Goal: Task Accomplishment & Management: Manage account settings

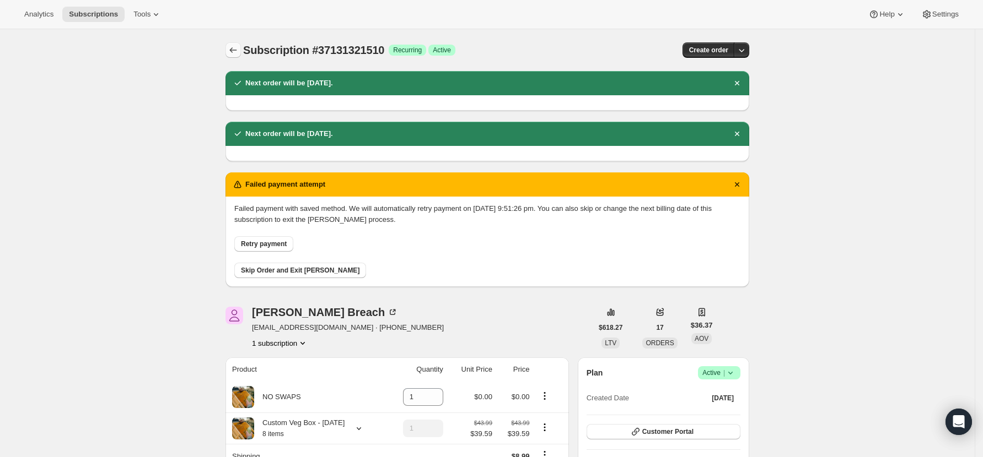
click at [235, 54] on icon "Subscriptions" at bounding box center [233, 50] width 11 height 11
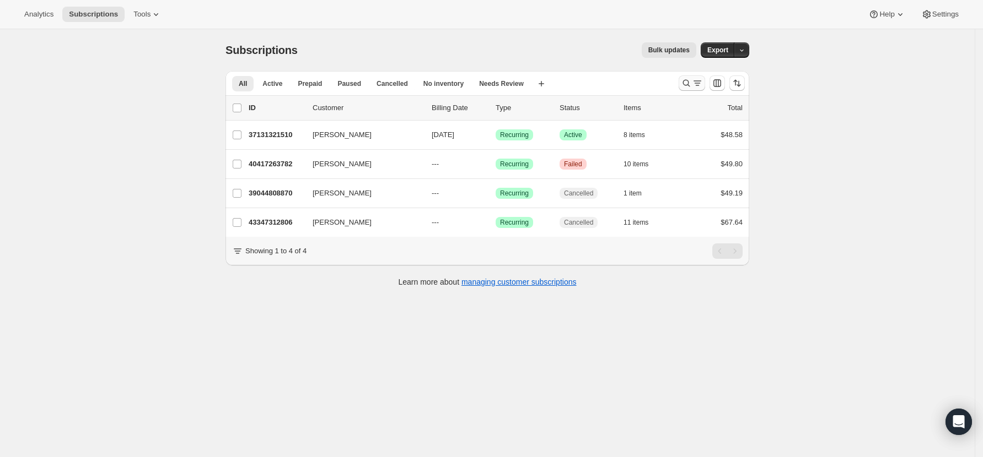
click at [687, 81] on icon "Search and filter results" at bounding box center [686, 83] width 11 height 11
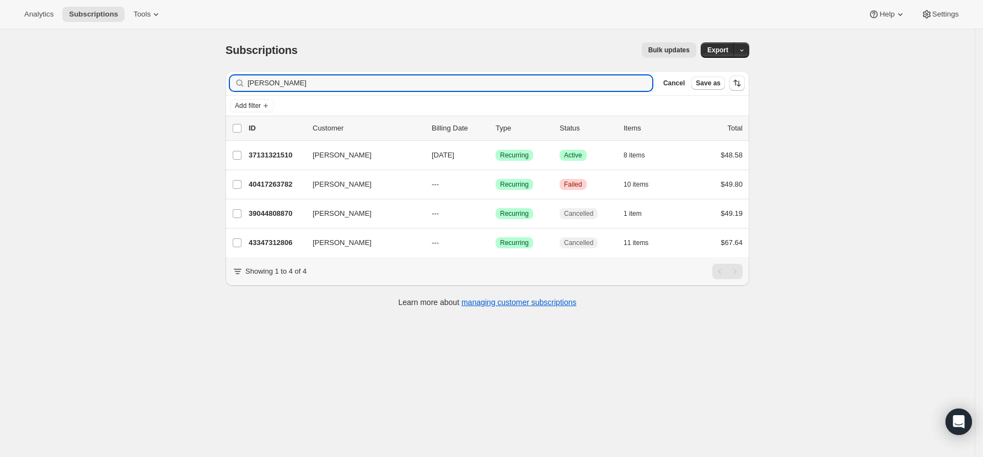
drag, startPoint x: 233, startPoint y: 88, endPoint x: 163, endPoint y: 90, distance: 69.5
click at [163, 90] on div "Subscriptions. This page is ready Subscriptions Bulk updates More actions Bulk …" at bounding box center [487, 257] width 974 height 457
type input "[PERSON_NAME]"
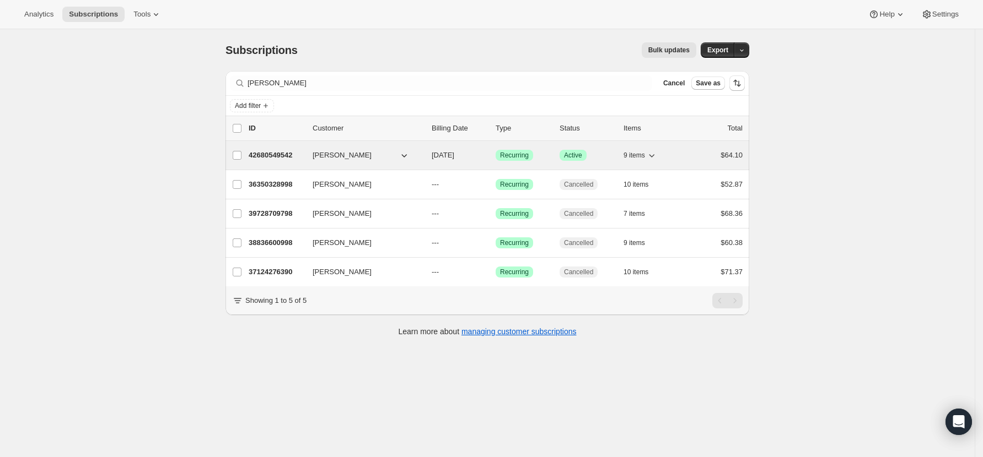
click at [272, 157] on p "42680549542" at bounding box center [276, 155] width 55 height 11
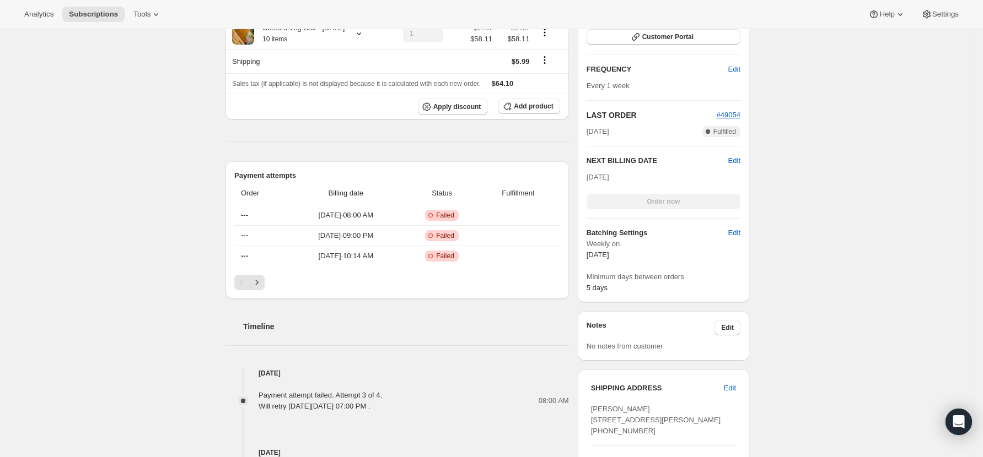
scroll to position [147, 0]
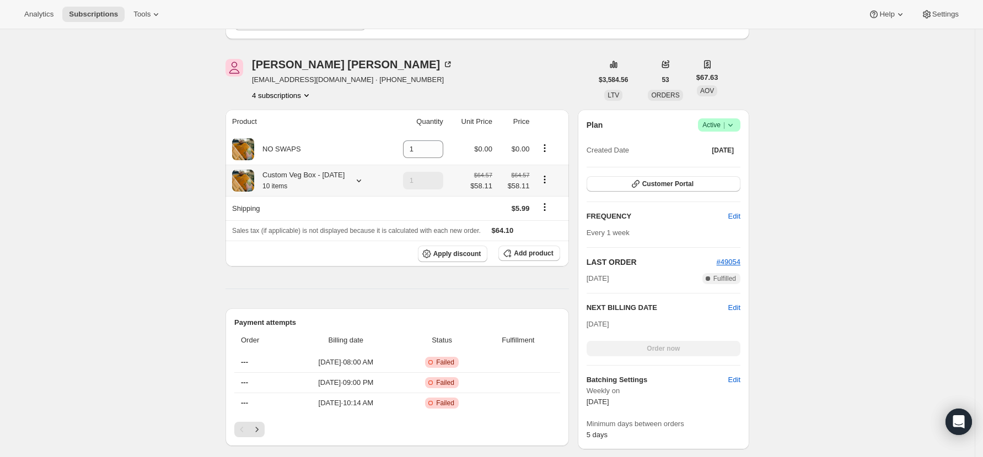
click at [359, 181] on icon at bounding box center [359, 181] width 4 height 3
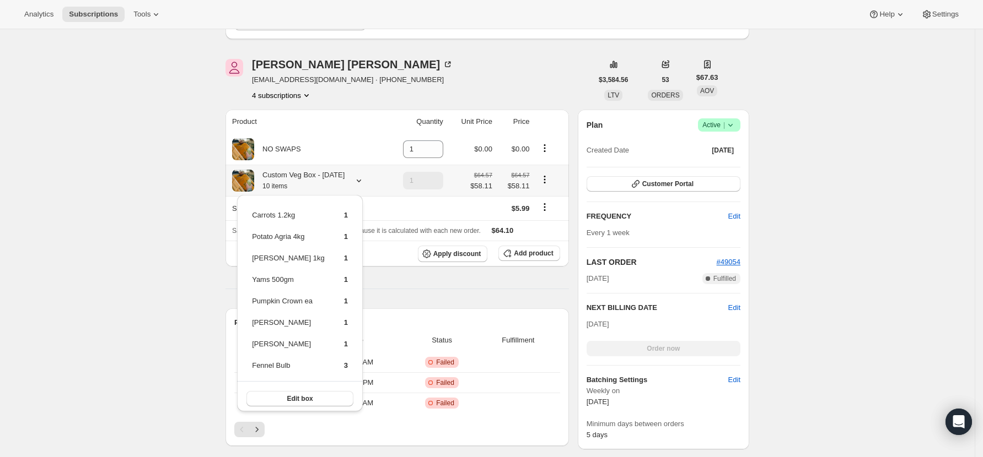
scroll to position [220, 0]
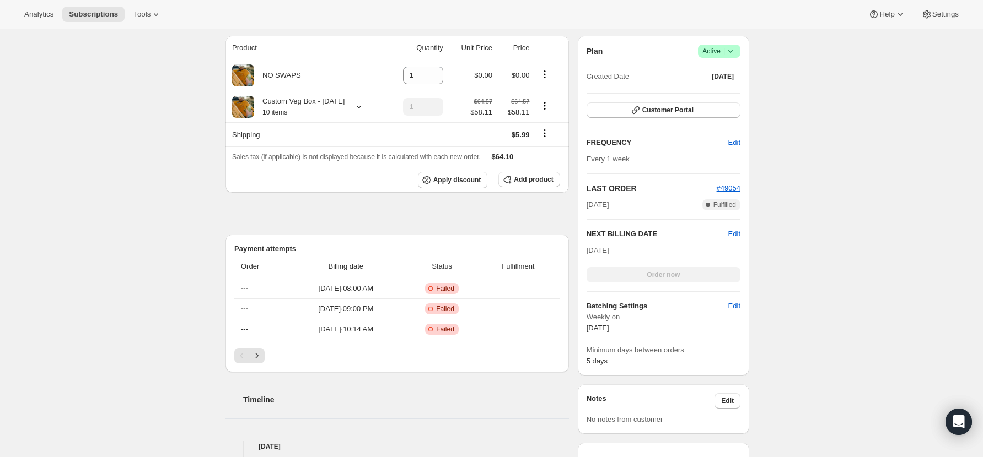
scroll to position [0, 0]
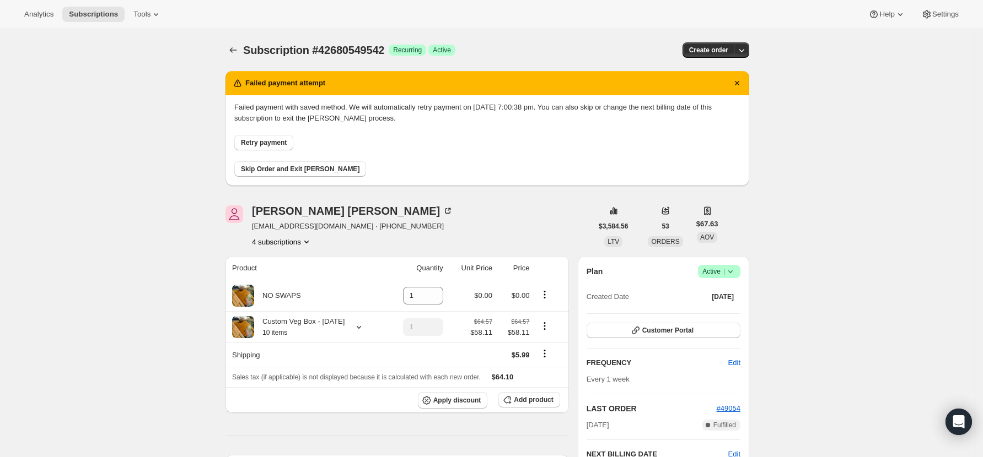
click at [261, 170] on span "Skip Order and Exit [PERSON_NAME]" at bounding box center [300, 169] width 118 height 9
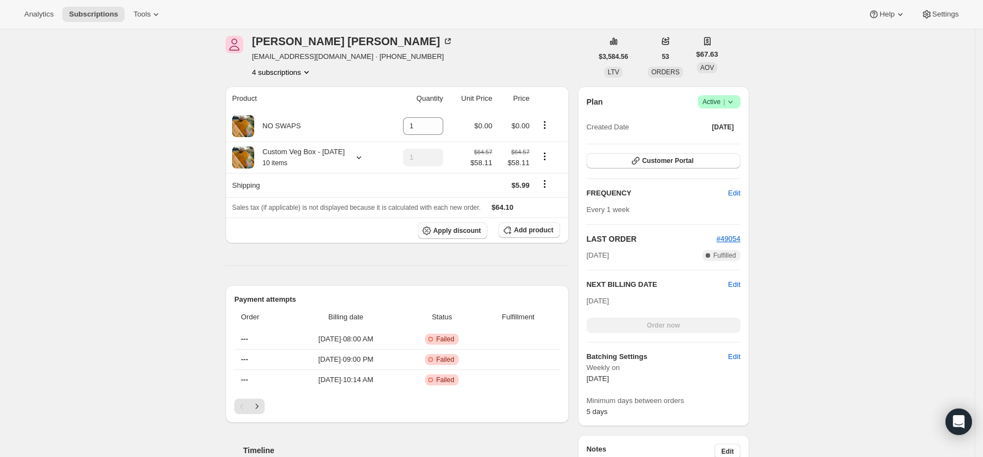
scroll to position [294, 0]
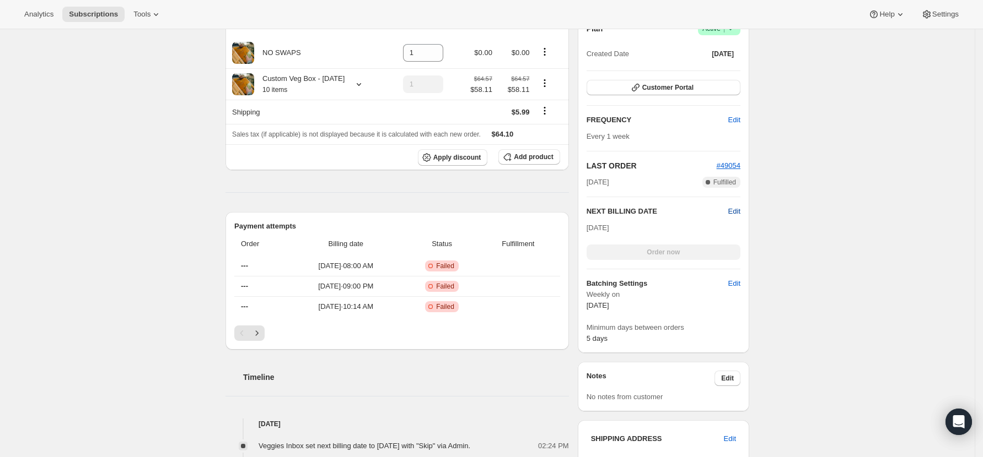
click at [736, 209] on span "Edit" at bounding box center [734, 211] width 12 height 11
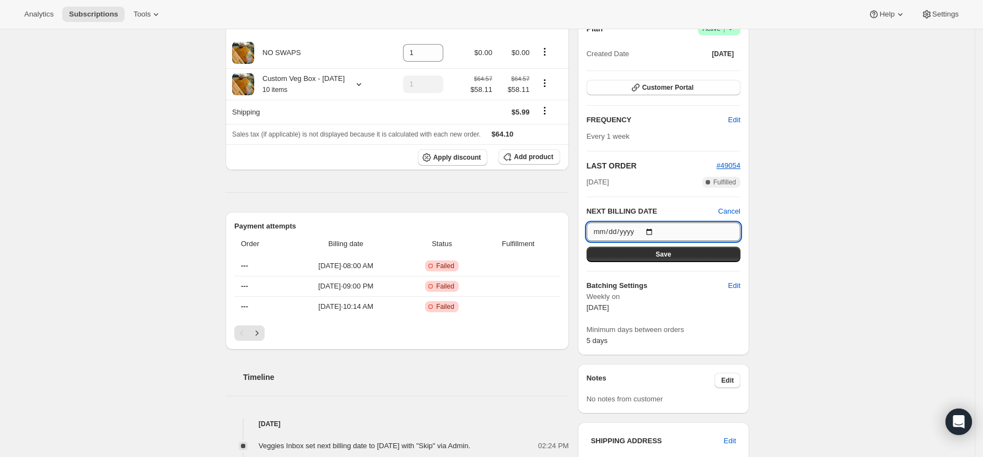
click at [655, 230] on input "[DATE]" at bounding box center [663, 232] width 154 height 19
type input "[DATE]"
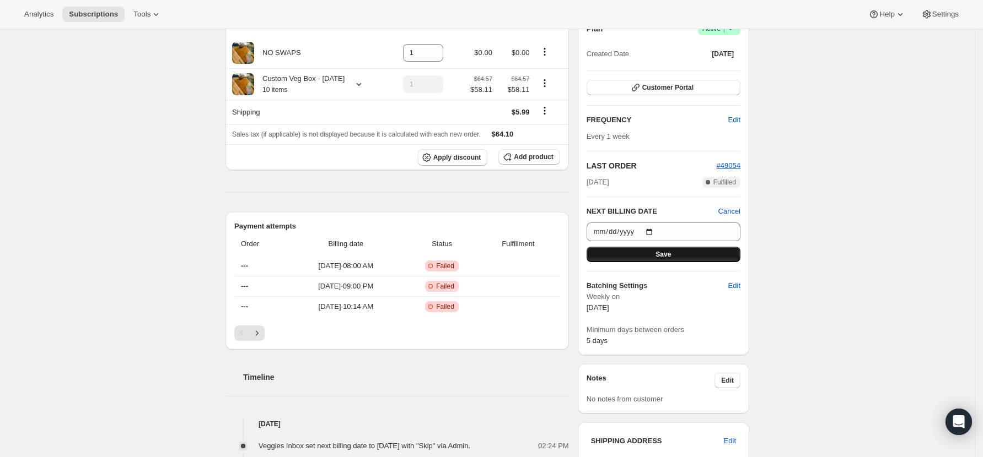
click at [669, 254] on span "Save" at bounding box center [662, 254] width 15 height 9
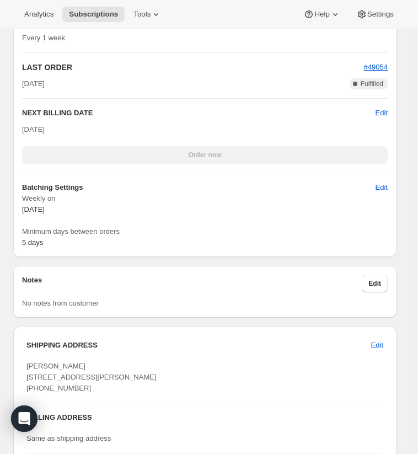
scroll to position [1984, 0]
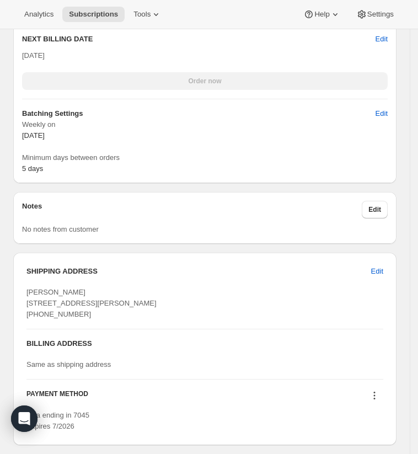
drag, startPoint x: 84, startPoint y: 316, endPoint x: 20, endPoint y: 320, distance: 64.1
click at [20, 320] on div "SHIPPING ADDRESS Edit [PERSON_NAME] [STREET_ADDRESS][PERSON_NAME] [PHONE_NUMBER…" at bounding box center [204, 348] width 383 height 192
copy span "[PHONE_NUMBER]"
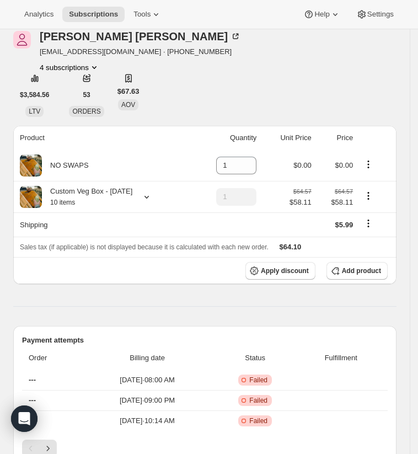
scroll to position [0, 0]
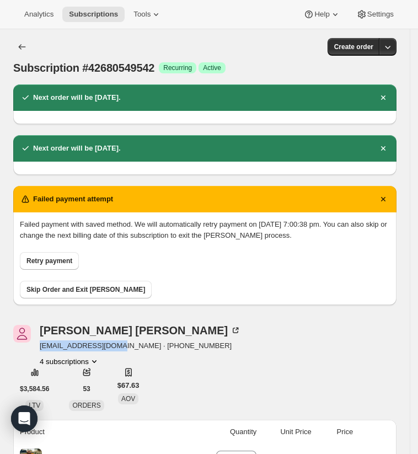
drag, startPoint x: 111, startPoint y: 328, endPoint x: 40, endPoint y: 333, distance: 70.7
click at [40, 340] on span "[EMAIL_ADDRESS][DOMAIN_NAME] · [PHONE_NUMBER]" at bounding box center [140, 345] width 201 height 11
copy span "[EMAIL_ADDRESS][DOMAIN_NAME]"
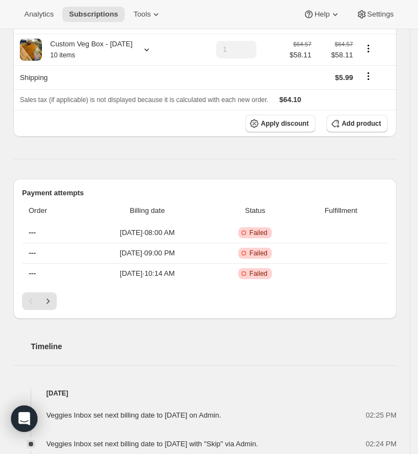
scroll to position [294, 0]
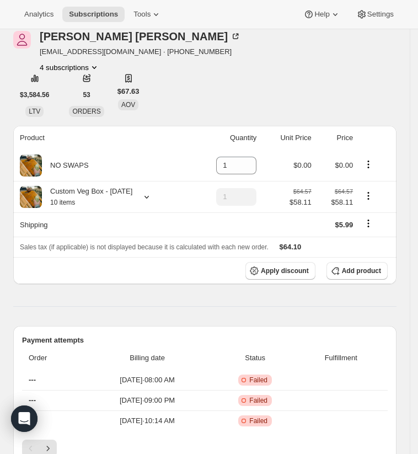
click at [143, 191] on icon at bounding box center [146, 196] width 11 height 11
